Goal: Task Accomplishment & Management: Complete application form

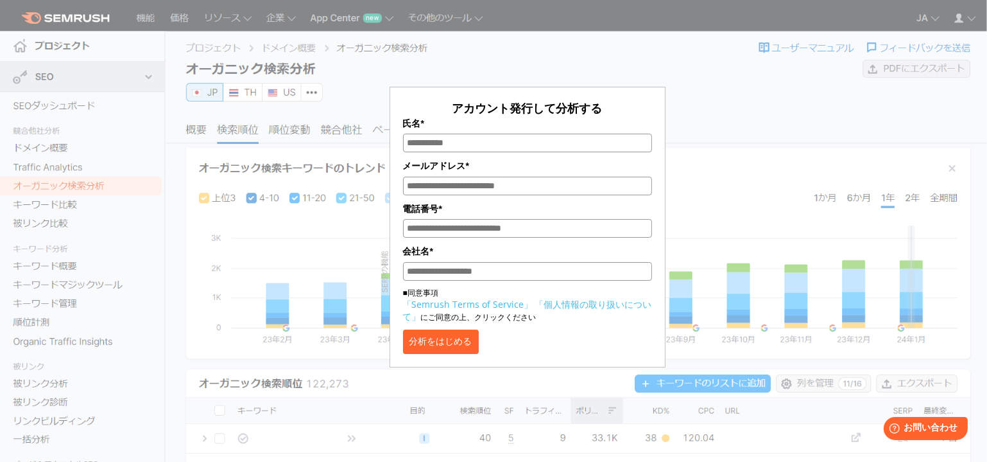
click at [478, 58] on div "アカウント発行して分析する 氏名* メールアドレス* 電話番号* 会社名* ■同意事項 「Semrush Terms of Service」 「個人情報の取り…" at bounding box center [528, 191] width 642 height 351
click at [554, 38] on div "アカウント発行して分析する 氏名* メールアドレス* 電話番号* 会社名* ■同意事項 「Semrush Terms of Service」 「個人情報の取り…" at bounding box center [528, 191] width 642 height 351
